Goal: Task Accomplishment & Management: Use online tool/utility

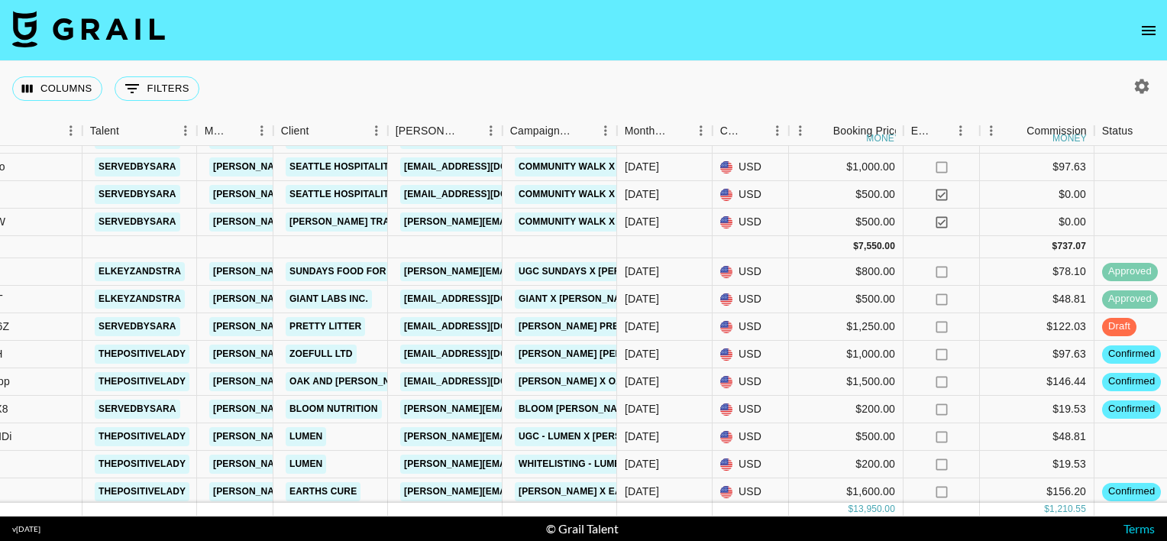
scroll to position [43, 234]
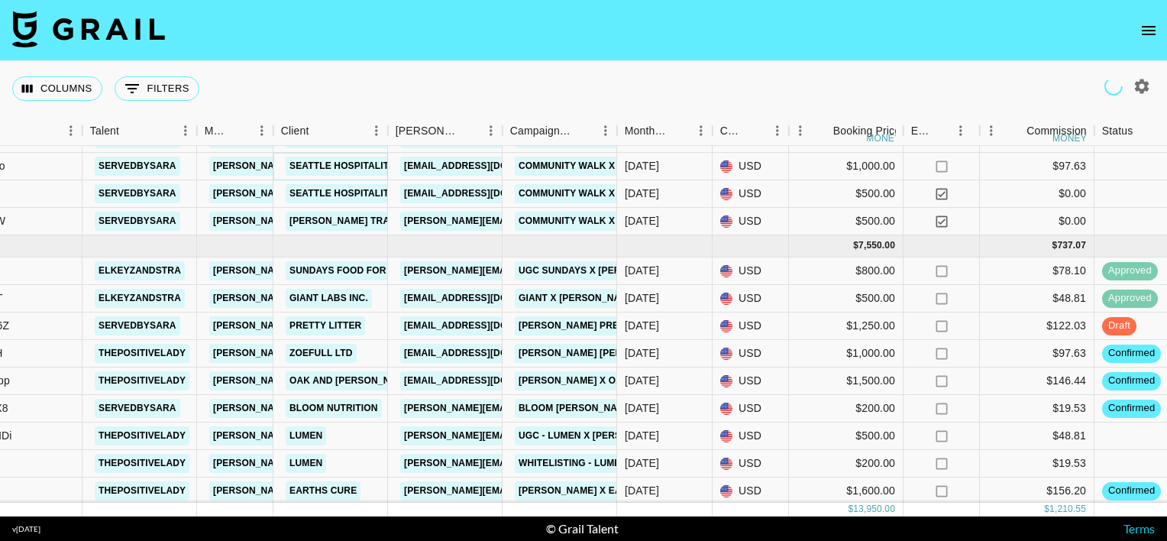
click at [337, 176] on link "Seattle Hospitality Group" at bounding box center [361, 166] width 150 height 19
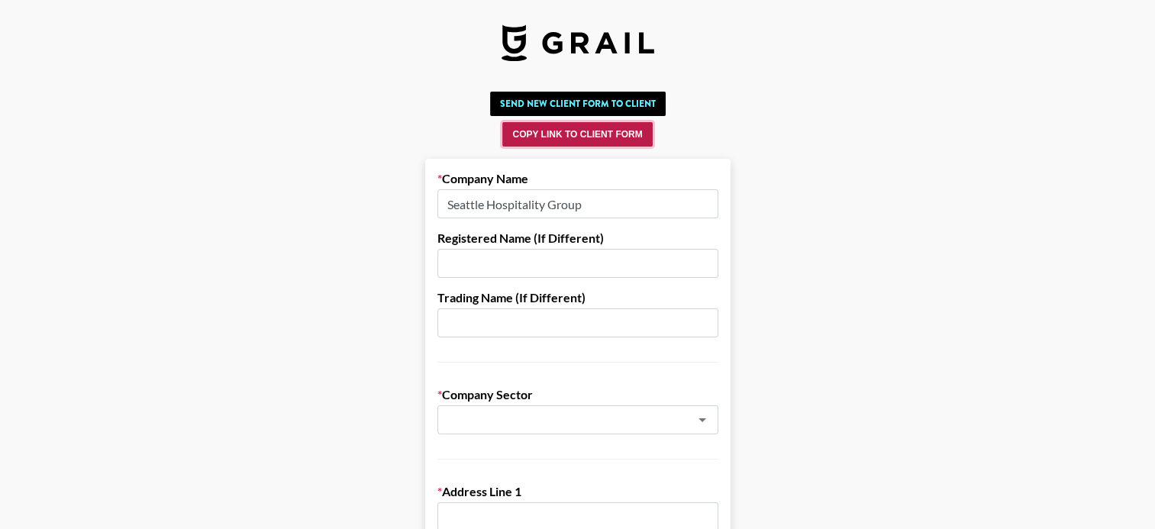
click at [538, 137] on button "Copy Link to Client Form" at bounding box center [577, 134] width 150 height 24
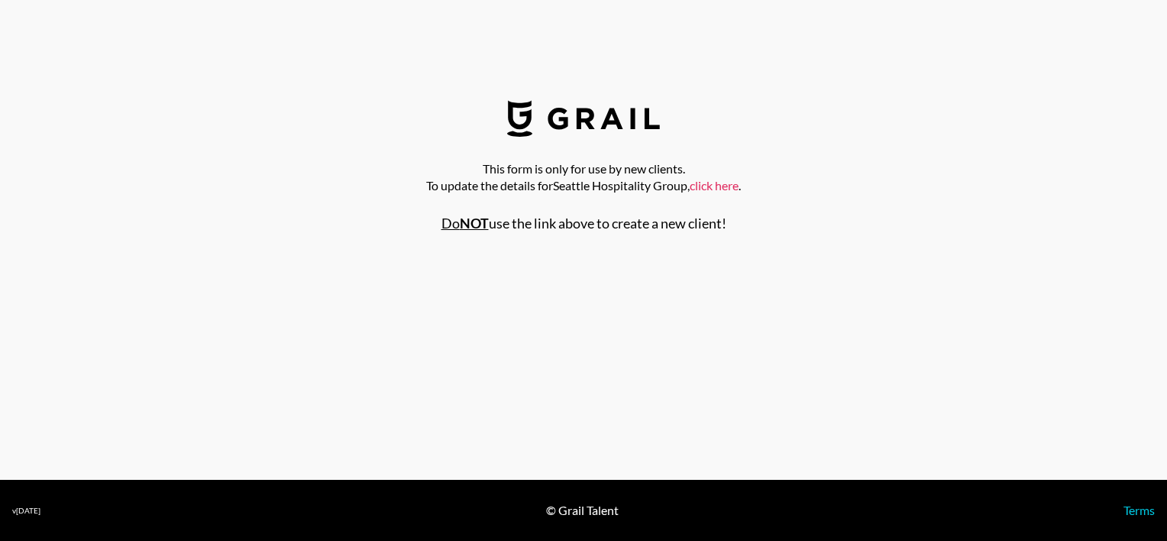
click at [697, 187] on link "click here" at bounding box center [713, 185] width 49 height 15
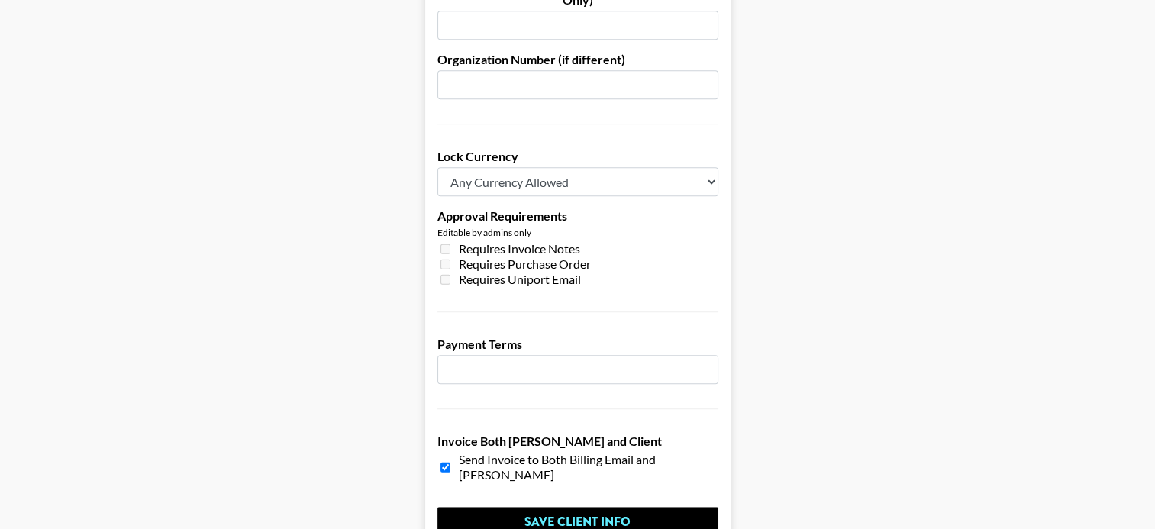
scroll to position [1111, 0]
